Goal: Transaction & Acquisition: Purchase product/service

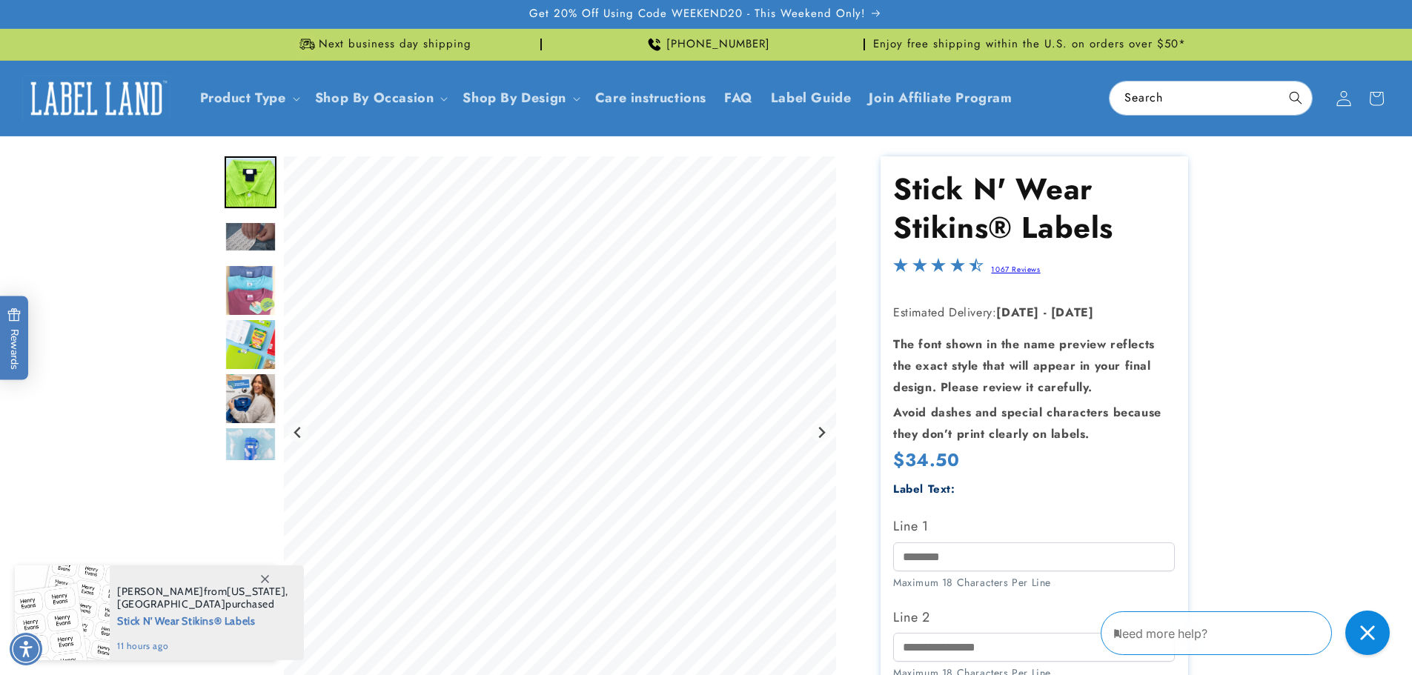
click at [1340, 95] on icon at bounding box center [1344, 98] width 16 height 16
